Goal: Find specific page/section: Find specific page/section

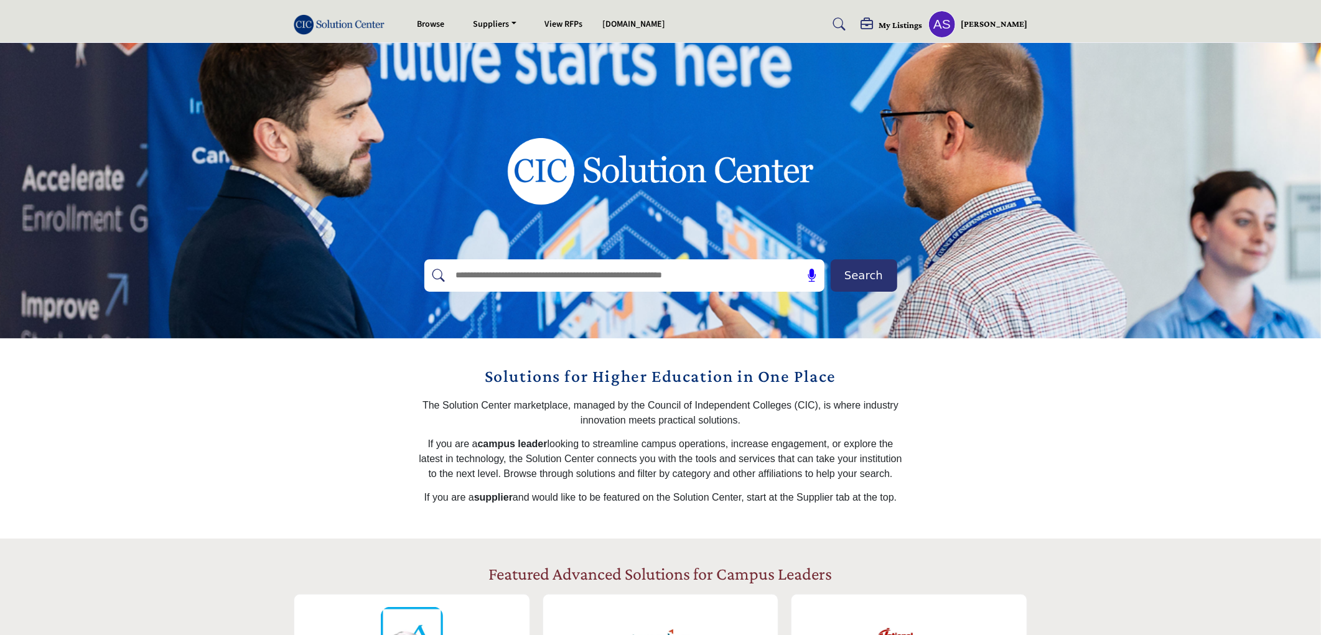
click at [852, 268] on span "Search" at bounding box center [863, 275] width 39 height 17
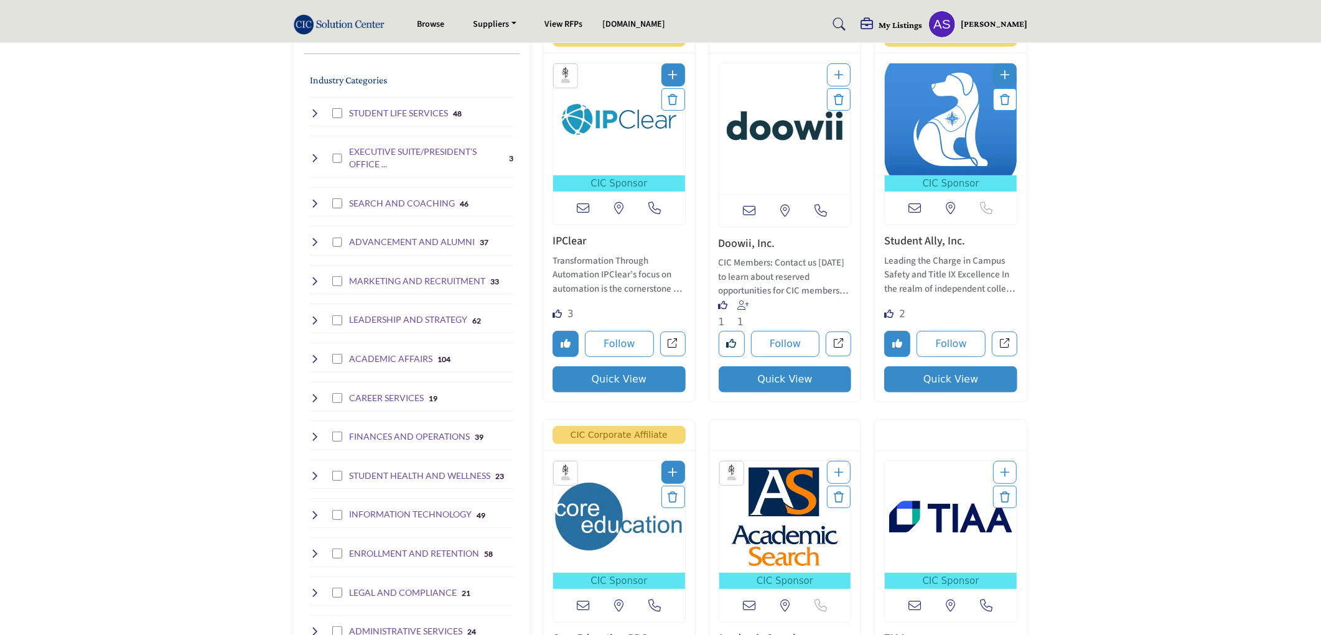
scroll to position [345, 0]
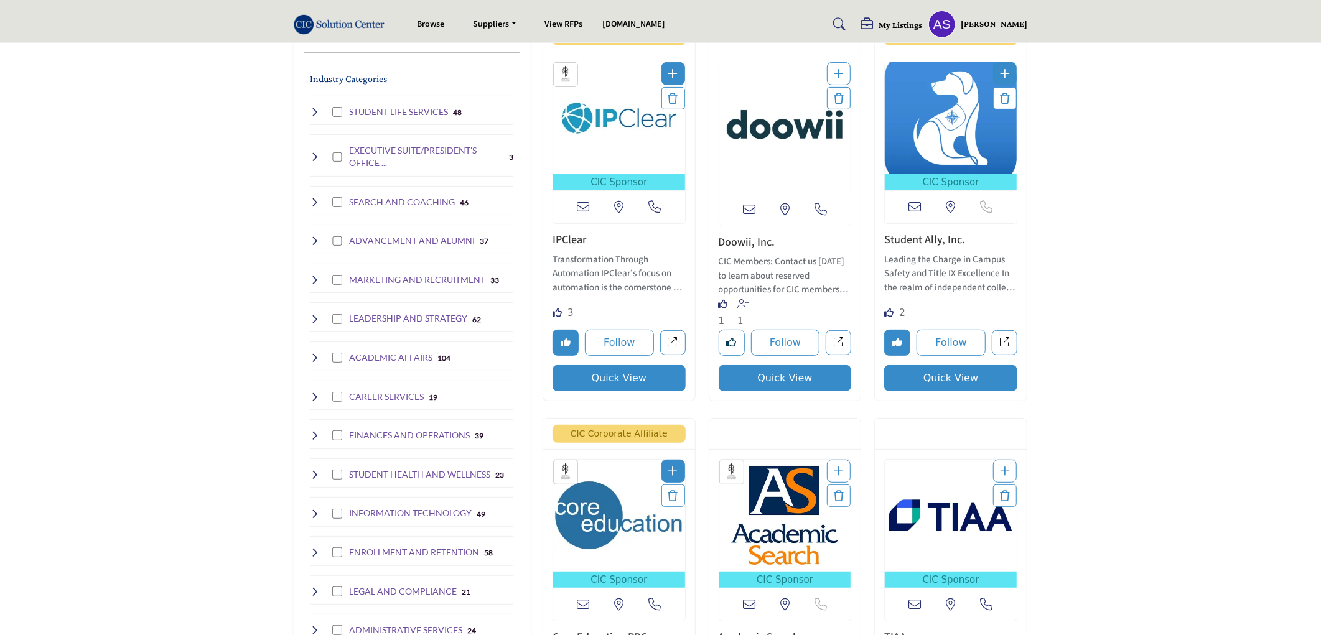
click at [937, 139] on img "Open Listing in new tab" at bounding box center [951, 118] width 132 height 112
